Goal: Navigation & Orientation: Find specific page/section

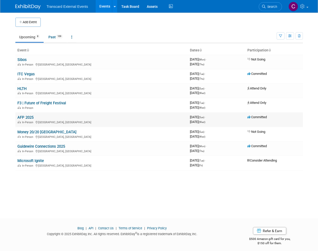
click at [31, 117] on link "AFP 2025" at bounding box center [25, 117] width 16 height 5
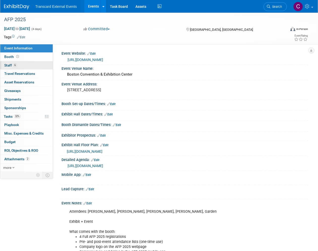
click at [28, 65] on link "6 Staff 6" at bounding box center [26, 65] width 53 height 8
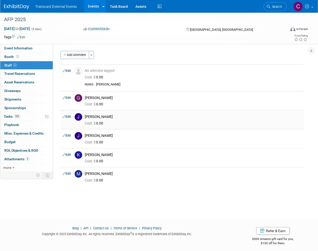
click at [156, 124] on div "Cost: $ 0.00" at bounding box center [194, 123] width 218 height 5
click at [111, 116] on div "James W. Scott III" at bounding box center [194, 117] width 218 height 5
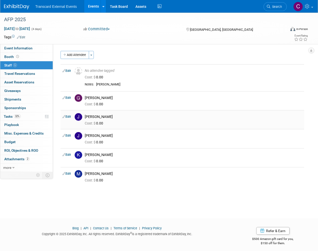
click at [119, 117] on div "James W. Scott III" at bounding box center [194, 117] width 218 height 5
click at [94, 7] on link "Events" at bounding box center [93, 6] width 18 height 13
